Goal: Information Seeking & Learning: Learn about a topic

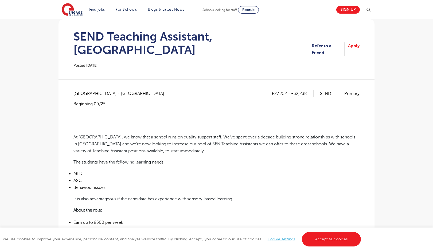
scroll to position [54, 0]
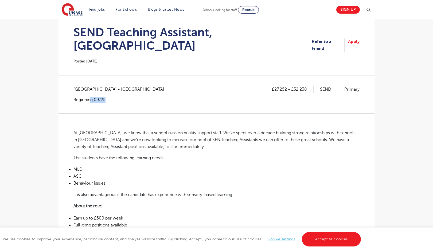
drag, startPoint x: 91, startPoint y: 85, endPoint x: 124, endPoint y: 85, distance: 33.1
click at [124, 97] on p "Beginning 09/25" at bounding box center [121, 100] width 96 height 6
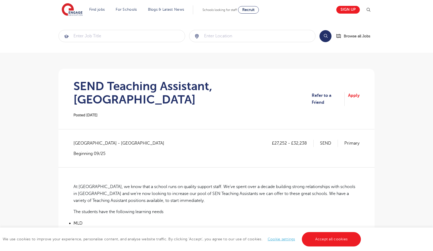
scroll to position [54, 0]
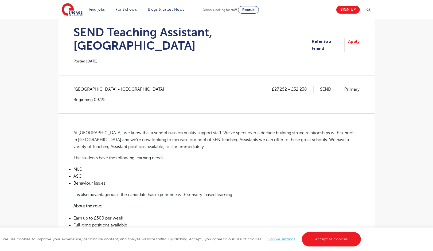
click at [26, 75] on main "Search Browse all Jobs SEND Teaching Assistant, Greenwich Posted 24/09/25 Refer…" at bounding box center [216, 239] width 433 height 587
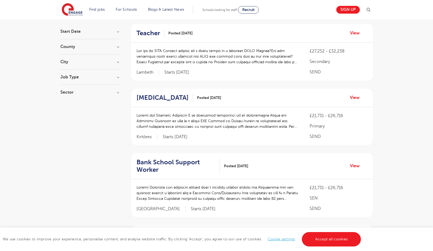
scroll to position [50, 0]
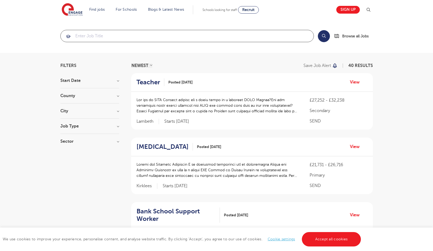
click at [121, 37] on input "search" at bounding box center [187, 36] width 253 height 12
click at [322, 39] on button "Search" at bounding box center [324, 36] width 12 height 12
click at [320, 38] on button "Search" at bounding box center [324, 36] width 12 height 12
click at [175, 38] on input "teaching assistant" at bounding box center [181, 36] width 240 height 12
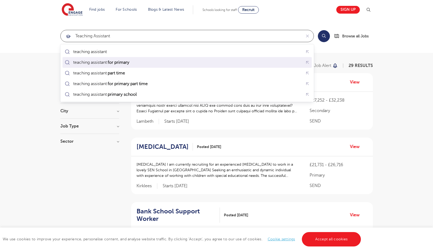
click at [128, 63] on mark "for primary" at bounding box center [118, 62] width 23 height 6
type input "teaching assistant for primary"
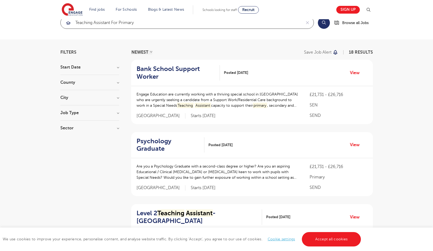
scroll to position [14, 0]
click at [198, 98] on p "Engage Education are currently working with a thriving special school in Stanni…" at bounding box center [217, 99] width 163 height 17
click at [183, 72] on h2 "Bank School Support Worker" at bounding box center [175, 72] width 79 height 15
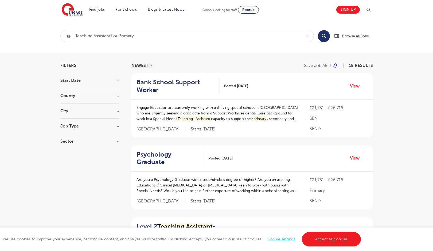
scroll to position [0, 0]
click at [92, 109] on h3 "City" at bounding box center [89, 111] width 59 height 4
click at [92, 98] on div "County Leeds 15 Wakefield 2 Calderdale 1 Show more" at bounding box center [89, 99] width 59 height 10
click at [92, 95] on h3 "County" at bounding box center [89, 96] width 59 height 4
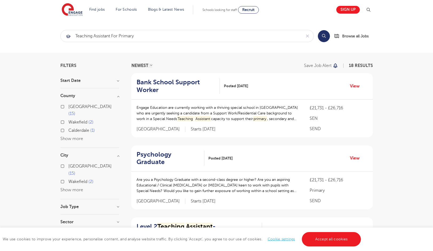
click at [103, 87] on div "Start Date September 17 October 1 Show more" at bounding box center [89, 83] width 59 height 10
click at [113, 85] on div "Start Date September 17 October 1 Show more" at bounding box center [89, 83] width 59 height 10
click at [118, 80] on h3 "Start Date" at bounding box center [89, 80] width 59 height 4
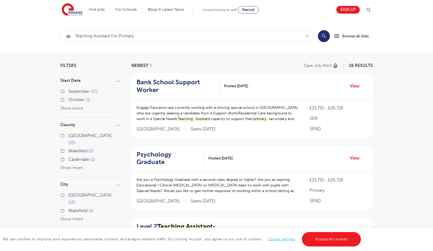
scroll to position [26, 0]
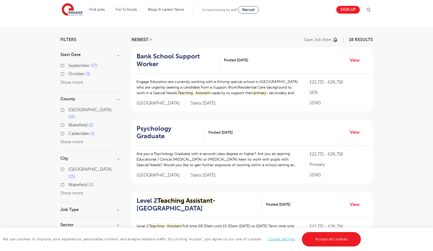
click at [73, 181] on div "Leeds 15 Wakefield 2 Show more" at bounding box center [89, 181] width 59 height 31
click at [75, 208] on h3 "Job Type" at bounding box center [89, 210] width 59 height 4
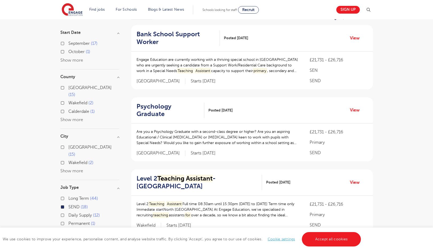
scroll to position [49, 0]
click at [70, 196] on input "Long Term 44" at bounding box center [69, 197] width 3 height 3
checkbox input "true"
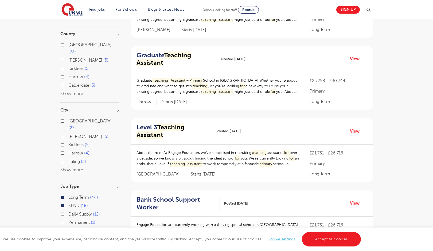
scroll to position [100, 0]
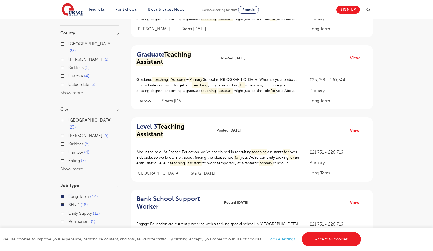
click at [66, 210] on div "Daily Supply 12" at bounding box center [89, 214] width 59 height 8
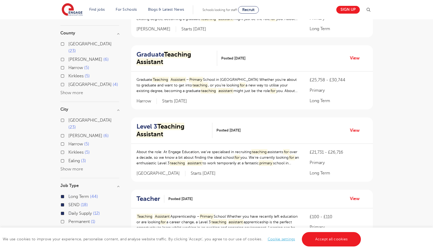
click at [66, 218] on div "Permanent 1" at bounding box center [89, 222] width 59 height 8
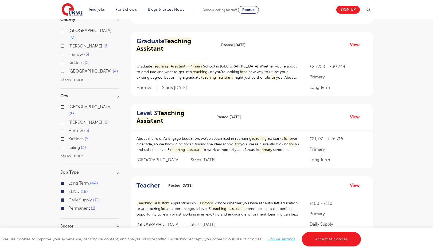
scroll to position [115, 0]
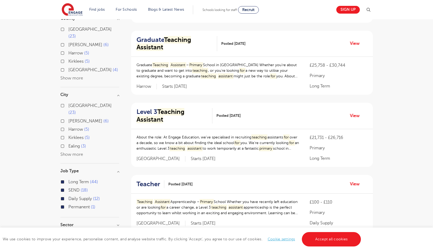
click at [74, 152] on button "Show more" at bounding box center [71, 154] width 23 height 5
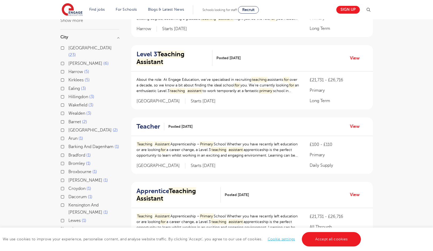
scroll to position [173, 0]
click at [82, 161] on span "Bromley" at bounding box center [76, 163] width 17 height 5
click at [72, 161] on input "Bromley 1" at bounding box center [69, 162] width 3 height 3
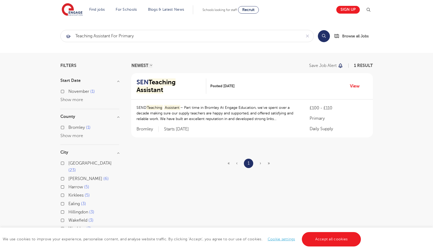
click at [163, 86] on mark "Assistant" at bounding box center [149, 89] width 27 height 7
click at [115, 31] on input "teaching assistant for primary" at bounding box center [181, 36] width 240 height 12
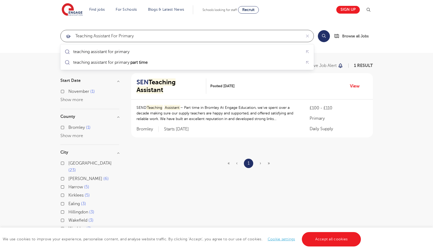
click button "Submit" at bounding box center [0, 0] width 0 height 0
click at [182, 41] on input "teaching assistant for primary" at bounding box center [181, 36] width 240 height 12
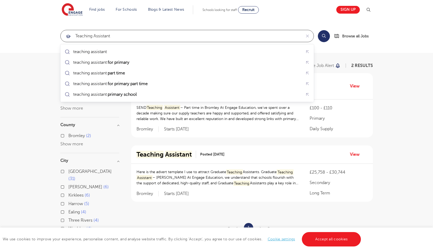
type input "teaching assistant"
click button "Submit" at bounding box center [0, 0] width 0 height 0
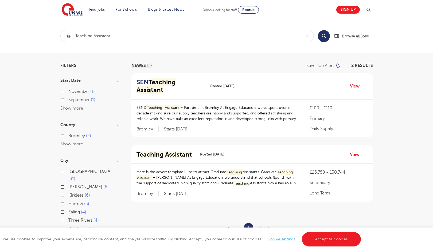
click at [324, 34] on button "Search" at bounding box center [324, 36] width 12 height 12
click at [318, 39] on div "Search Browse all Jobs" at bounding box center [345, 36] width 55 height 12
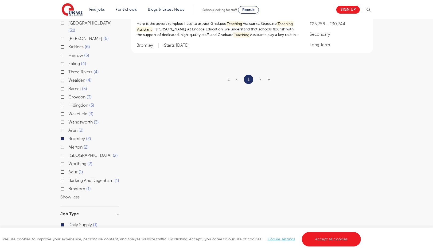
scroll to position [150, 0]
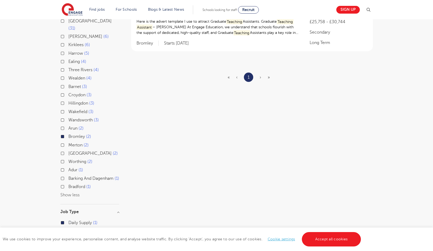
click at [62, 133] on div "Bromley 2" at bounding box center [89, 137] width 59 height 8
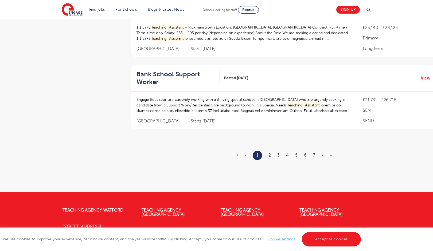
scroll to position [637, 0]
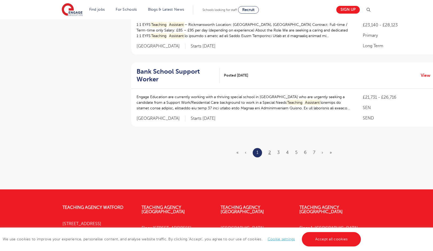
click at [268, 150] on link "2" at bounding box center [269, 152] width 2 height 5
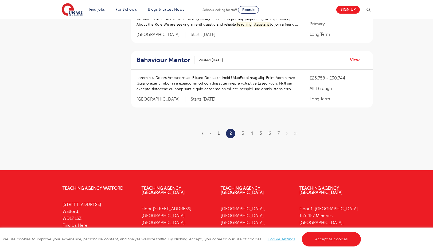
scroll to position [657, 0]
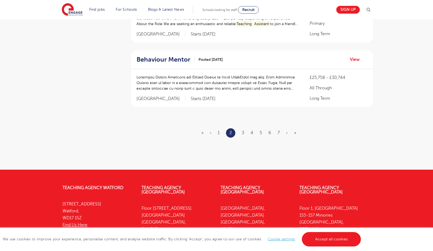
click at [245, 128] on ul "« ‹ 1 2 3 4 5 6 7 › »" at bounding box center [251, 132] width 101 height 9
click at [243, 130] on link "3" at bounding box center [242, 132] width 2 height 5
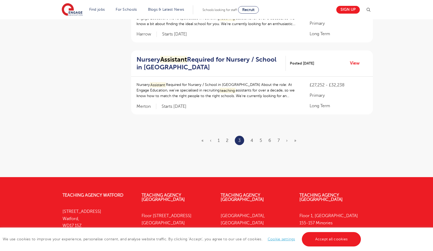
scroll to position [0, 0]
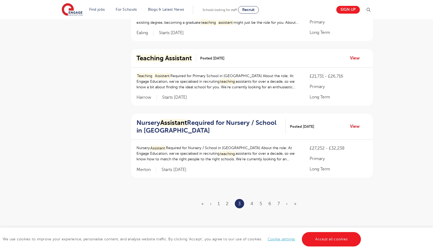
scroll to position [595, 0]
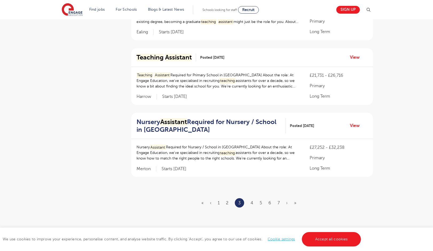
click at [254, 202] on ul "« ‹ 1 2 3 4 5 6 7 › »" at bounding box center [251, 202] width 101 height 9
click at [253, 199] on ul "« ‹ 1 2 3 4 5 6 7 › »" at bounding box center [251, 202] width 101 height 9
click at [252, 201] on link "4" at bounding box center [251, 203] width 3 height 5
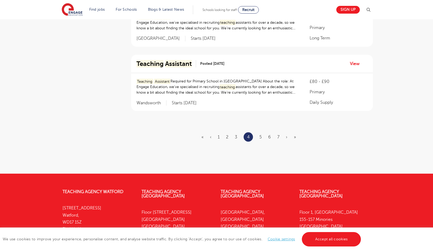
scroll to position [623, 0]
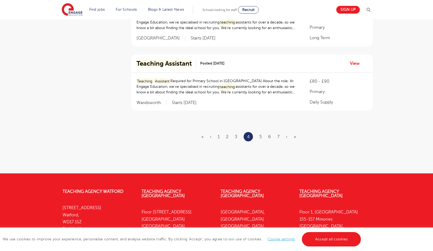
click at [259, 134] on ul "« ‹ 1 2 3 4 5 6 7 › »" at bounding box center [251, 136] width 101 height 9
click at [260, 134] on link "5" at bounding box center [260, 136] width 2 height 5
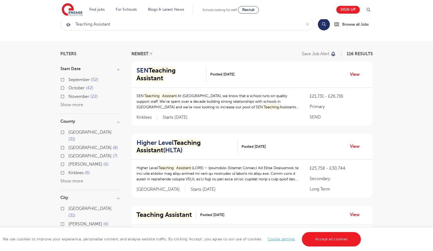
scroll to position [15, 0]
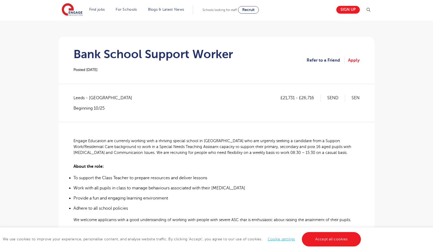
scroll to position [32, 0]
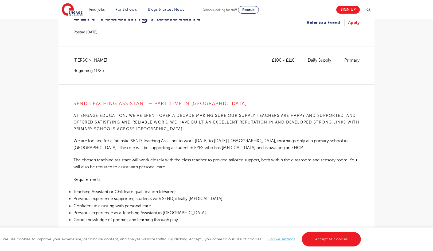
scroll to position [54, 0]
